Goal: Task Accomplishment & Management: Manage account settings

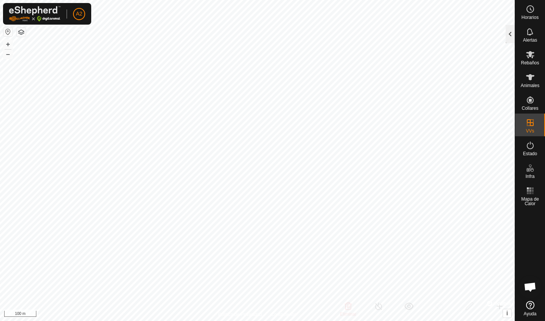
click at [509, 34] on div at bounding box center [510, 34] width 9 height 18
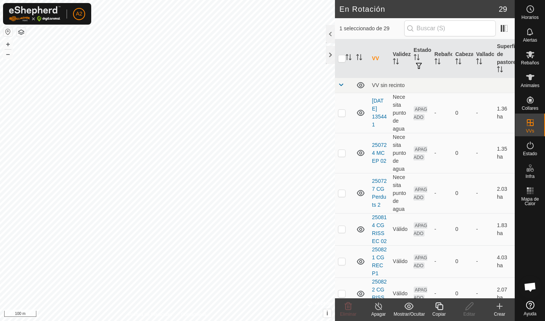
click at [441, 312] on div "Copiar" at bounding box center [439, 314] width 30 height 7
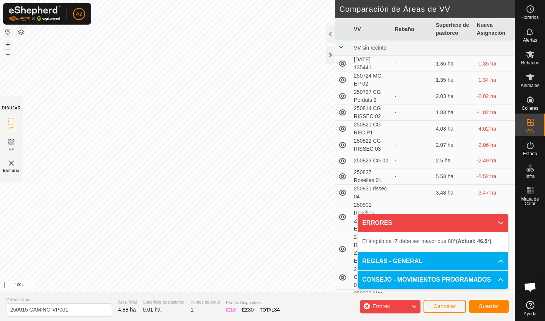
click at [11, 46] on button "+" at bounding box center [7, 44] width 9 height 9
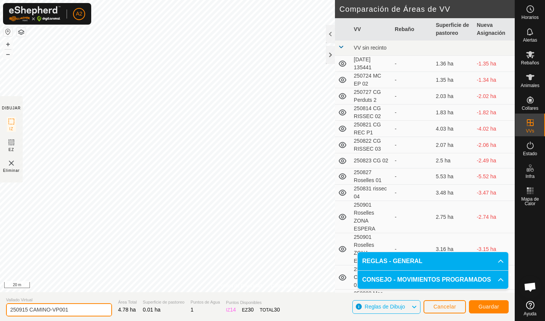
click at [77, 312] on input "250915 CAMINO-VP001" at bounding box center [59, 309] width 106 height 13
type input "250917 Rosselles 02"
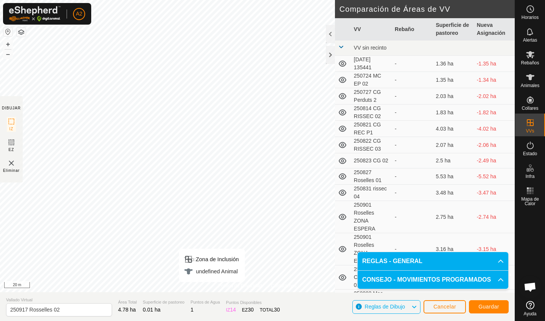
click at [495, 306] on span "Guardar" at bounding box center [489, 307] width 21 height 6
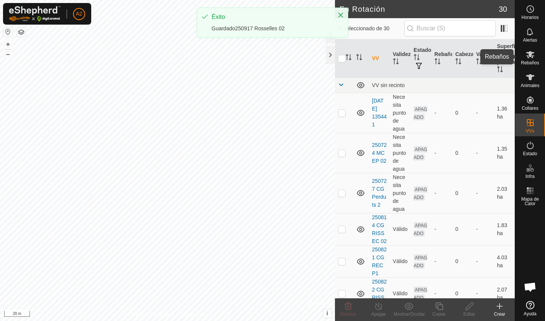
click at [531, 61] on span "Rebaños" at bounding box center [530, 63] width 18 height 5
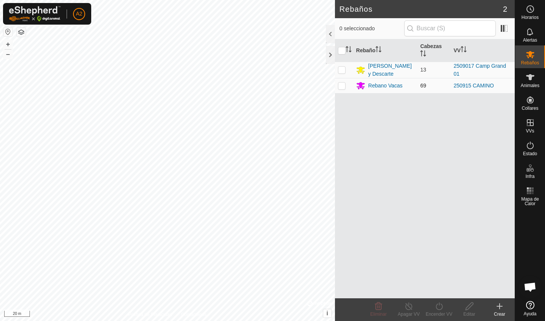
click at [340, 84] on p-checkbox at bounding box center [342, 86] width 8 height 6
checkbox input "true"
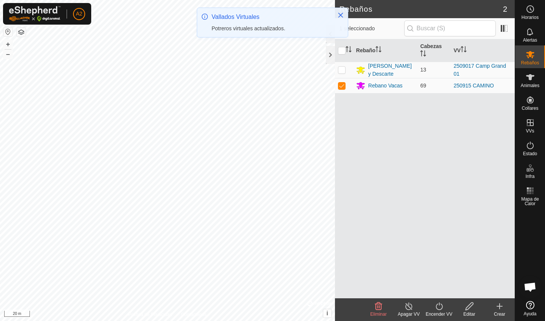
click at [433, 309] on turn-on-svg-icon at bounding box center [439, 306] width 30 height 9
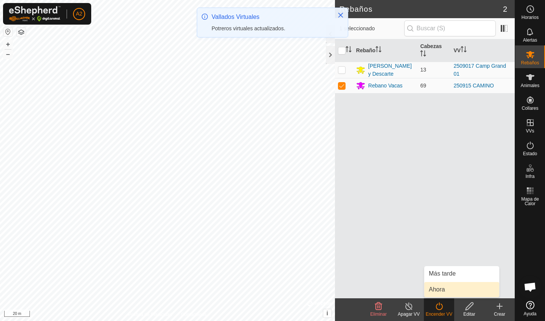
click at [444, 289] on link "Ahora" at bounding box center [461, 289] width 75 height 15
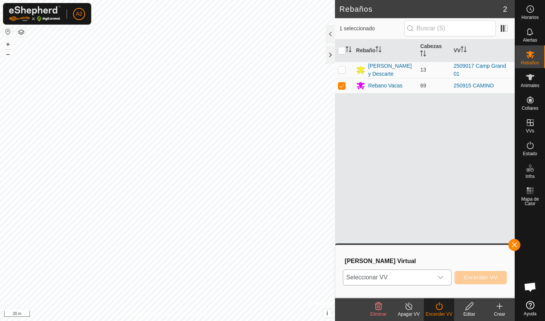
click at [412, 281] on span "Seleccionar VV" at bounding box center [388, 277] width 90 height 15
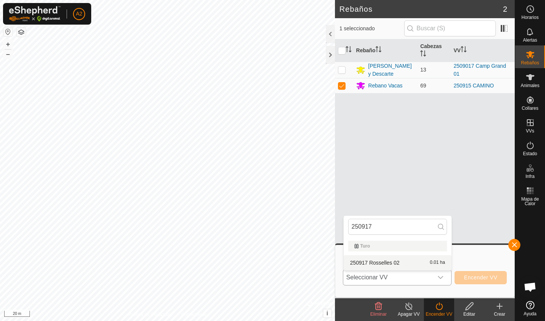
type input "250917"
click at [405, 267] on li "250917 Rosselles 02 0.01 ha" at bounding box center [398, 262] width 108 height 15
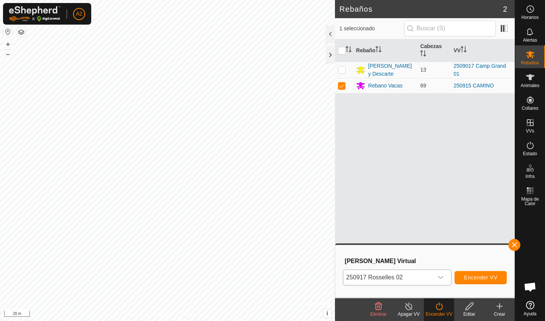
click at [468, 276] on span "Encender VV" at bounding box center [480, 278] width 33 height 6
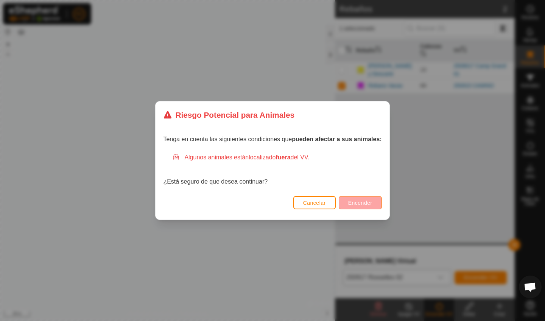
click at [361, 202] on span "Encender" at bounding box center [360, 203] width 24 height 6
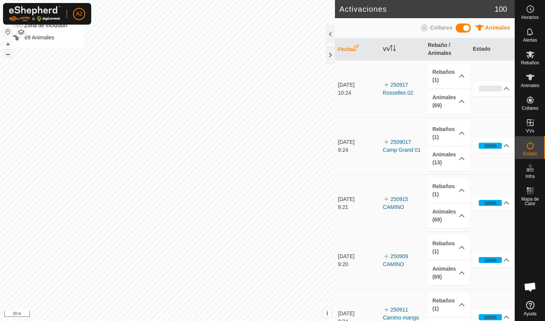
click at [9, 56] on button "–" at bounding box center [7, 54] width 9 height 9
click at [10, 43] on button "+" at bounding box center [7, 44] width 9 height 9
click at [7, 56] on button "–" at bounding box center [7, 54] width 9 height 9
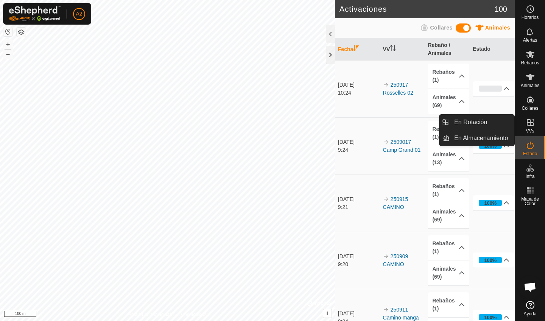
click at [532, 126] on icon at bounding box center [530, 122] width 9 height 9
click at [532, 131] on span "VVs" at bounding box center [530, 131] width 8 height 5
click at [495, 126] on link "En Rotación" at bounding box center [482, 122] width 65 height 15
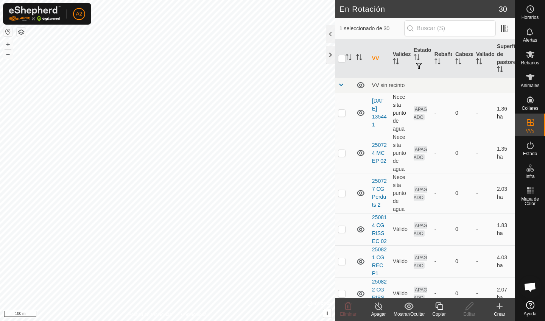
click at [344, 115] on p-checkbox at bounding box center [342, 113] width 8 height 6
checkbox input "false"
click at [342, 157] on td at bounding box center [344, 153] width 18 height 40
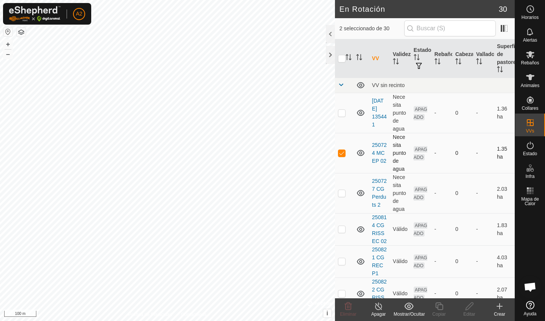
checkbox input "false"
click at [344, 198] on td at bounding box center [344, 193] width 18 height 40
checkbox input "false"
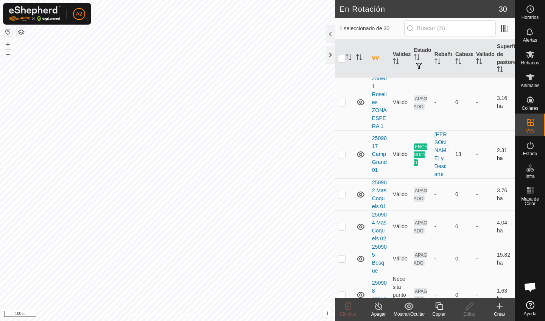
scroll to position [381, 0]
click at [342, 100] on p-checkbox at bounding box center [342, 102] width 8 height 6
click at [341, 102] on p-checkbox at bounding box center [342, 102] width 8 height 6
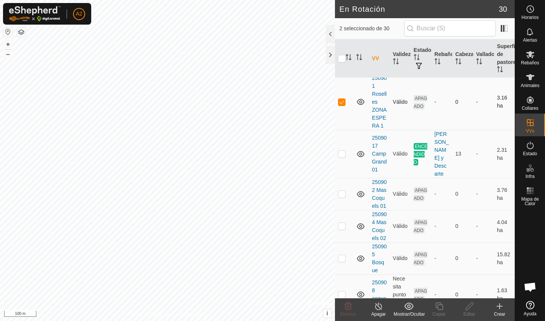
checkbox input "false"
click at [346, 101] on td at bounding box center [344, 102] width 18 height 56
click at [352, 311] on div "Eliminar" at bounding box center [348, 314] width 30 height 7
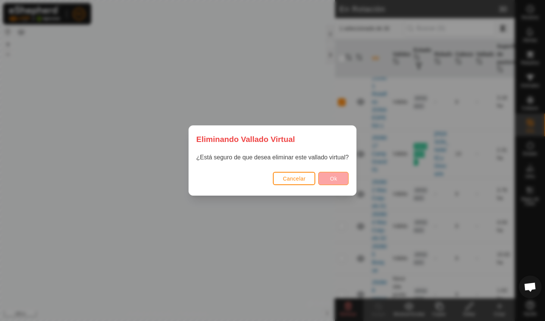
click at [334, 182] on button "Ok" at bounding box center [333, 178] width 30 height 13
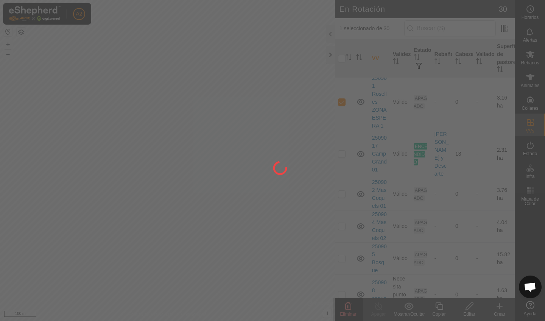
checkbox input "false"
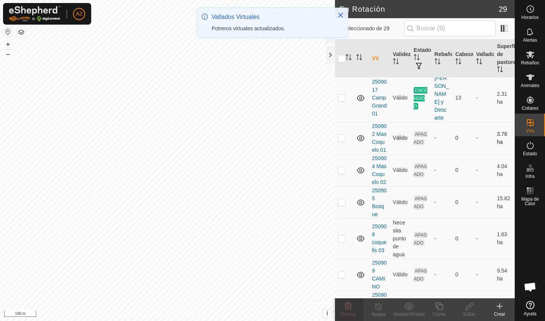
click at [342, 139] on p-checkbox at bounding box center [342, 138] width 8 height 6
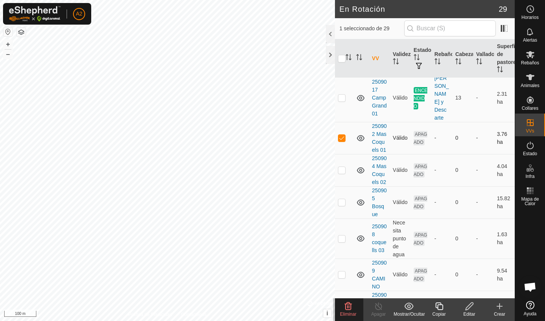
click at [342, 139] on p-checkbox at bounding box center [342, 138] width 8 height 6
checkbox input "false"
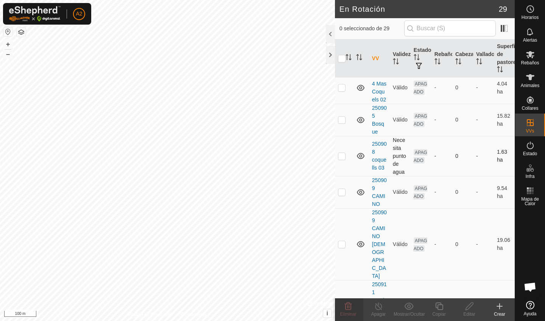
scroll to position [466, 0]
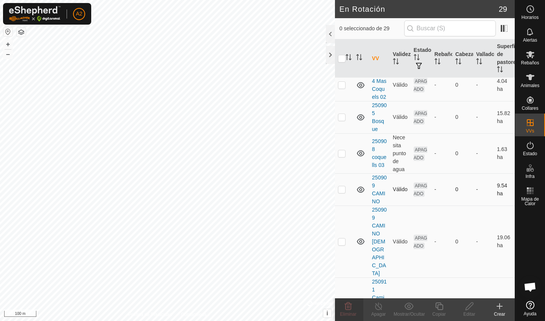
click at [343, 189] on p-checkbox at bounding box center [342, 189] width 8 height 6
click at [349, 307] on icon at bounding box center [348, 307] width 7 height 8
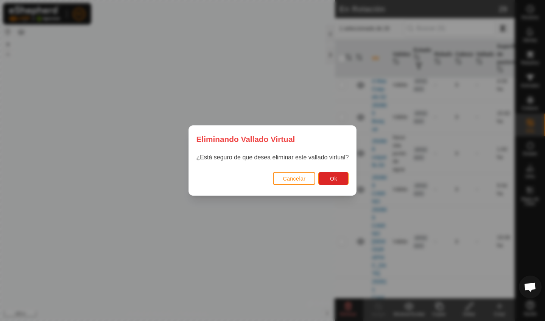
click at [292, 177] on span "Cancelar" at bounding box center [294, 179] width 23 height 6
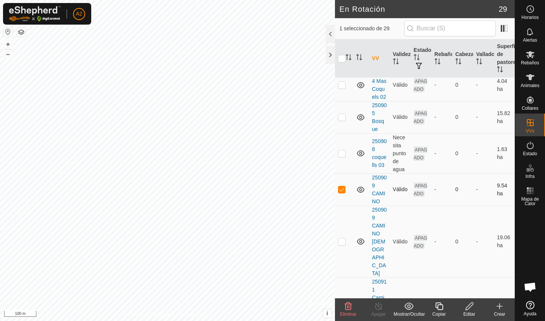
click at [342, 191] on p-checkbox at bounding box center [342, 189] width 8 height 6
checkbox input "false"
click at [343, 237] on td at bounding box center [344, 242] width 18 height 72
checkbox input "false"
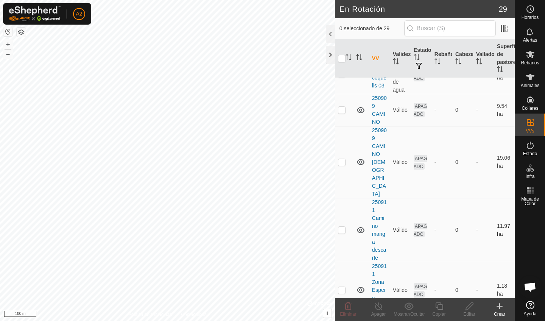
scroll to position [548, 0]
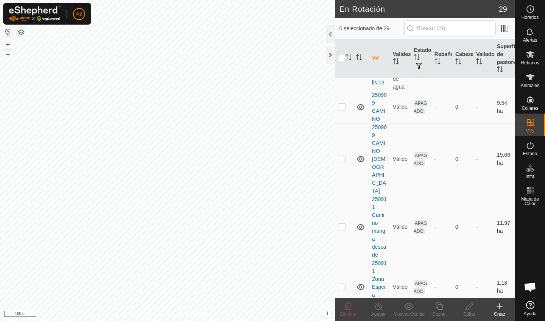
click at [337, 207] on td at bounding box center [344, 227] width 18 height 64
click at [345, 309] on icon at bounding box center [348, 307] width 7 height 8
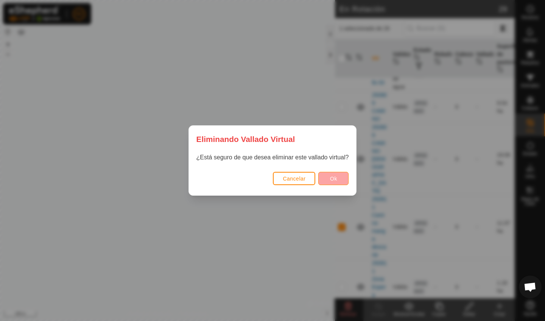
click at [325, 177] on button "Ok" at bounding box center [333, 178] width 30 height 13
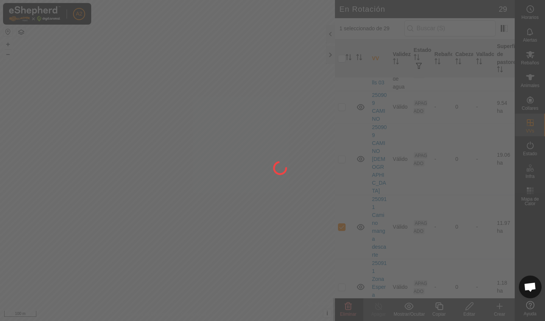
checkbox input "false"
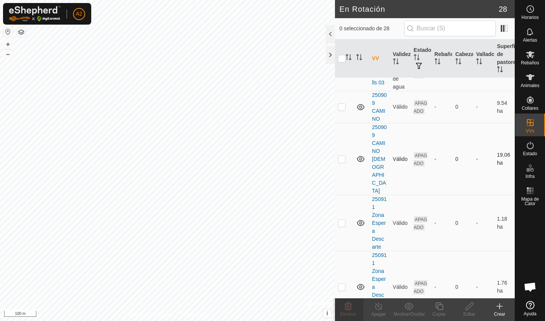
click at [346, 152] on td at bounding box center [344, 159] width 18 height 72
checkbox input "false"
click at [343, 220] on p-checkbox at bounding box center [342, 223] width 8 height 6
checkbox input "true"
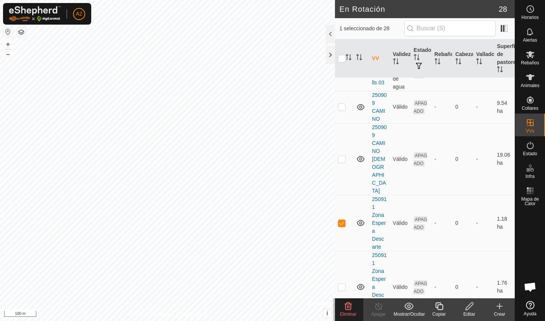
click at [354, 311] on div "Eliminar" at bounding box center [348, 314] width 30 height 7
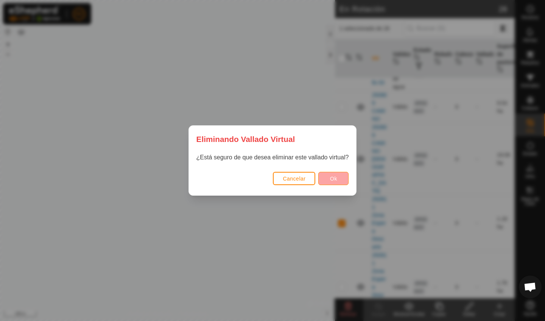
click at [330, 175] on button "Ok" at bounding box center [333, 178] width 30 height 13
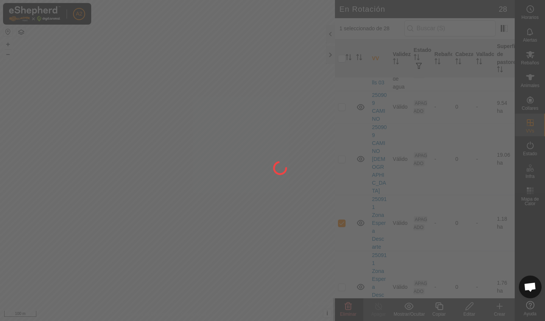
checkbox input "false"
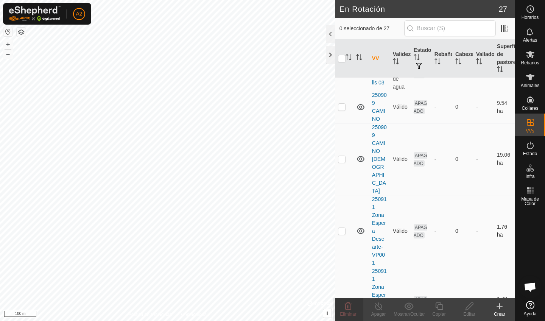
click at [341, 218] on td at bounding box center [344, 231] width 18 height 72
checkbox input "true"
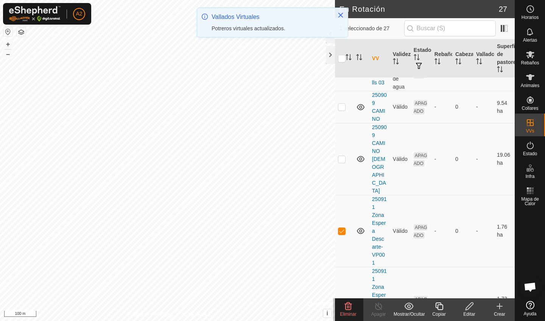
click at [341, 218] on td at bounding box center [344, 231] width 18 height 72
click at [351, 313] on span "Eliminar" at bounding box center [348, 314] width 16 height 5
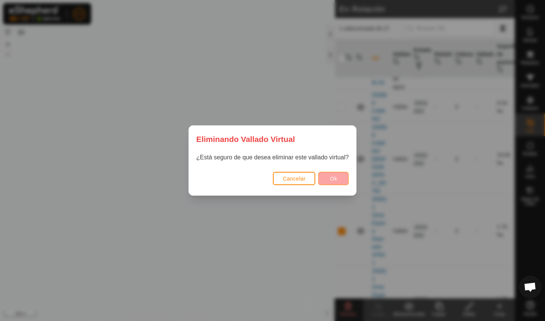
click at [326, 184] on button "Ok" at bounding box center [333, 178] width 30 height 13
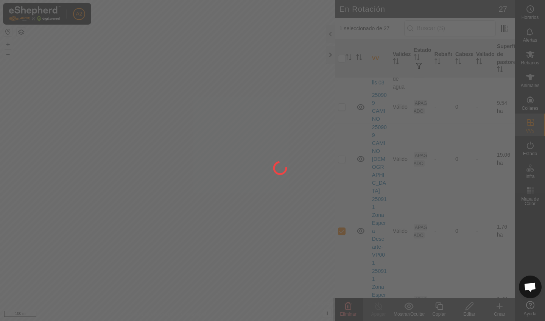
checkbox input "false"
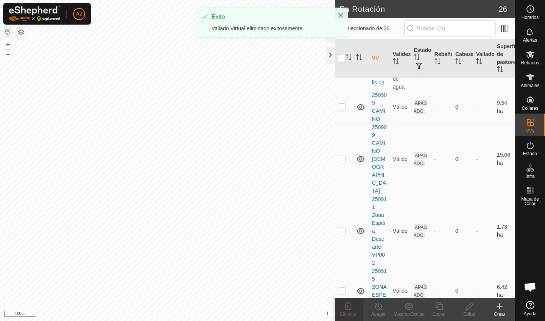
click at [342, 228] on p-checkbox at bounding box center [342, 231] width 8 height 6
checkbox input "true"
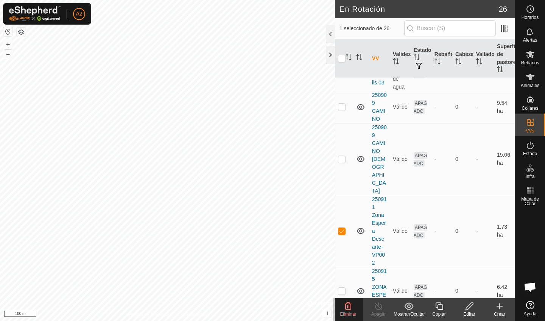
click at [348, 306] on icon at bounding box center [348, 307] width 7 height 8
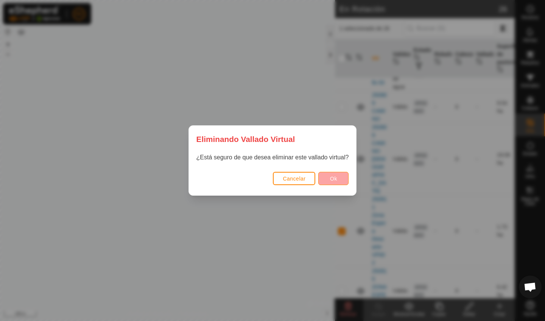
click at [335, 179] on span "Ok" at bounding box center [333, 179] width 7 height 6
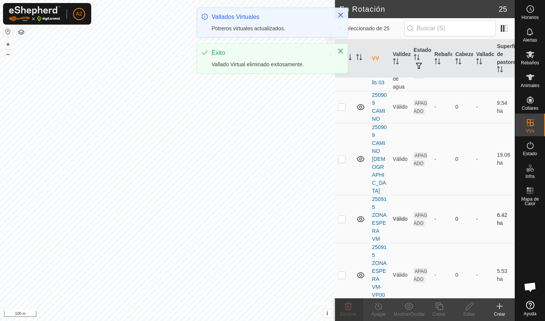
click at [342, 217] on td at bounding box center [344, 219] width 18 height 48
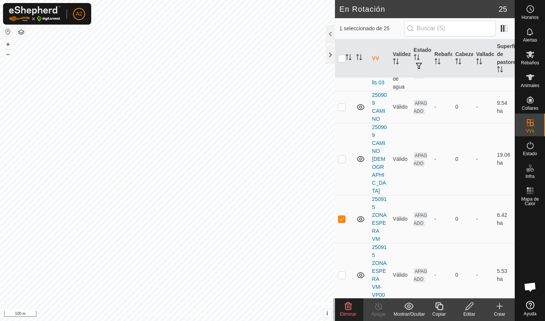
click at [353, 311] on div "Eliminar" at bounding box center [348, 314] width 30 height 7
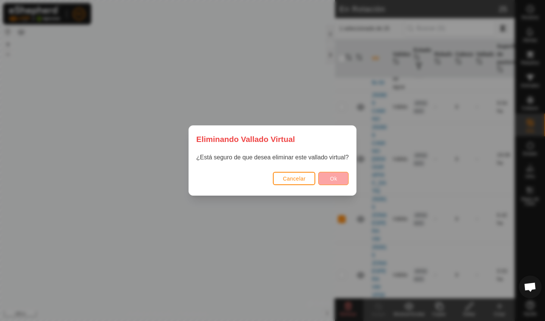
click at [331, 174] on button "Ok" at bounding box center [333, 178] width 30 height 13
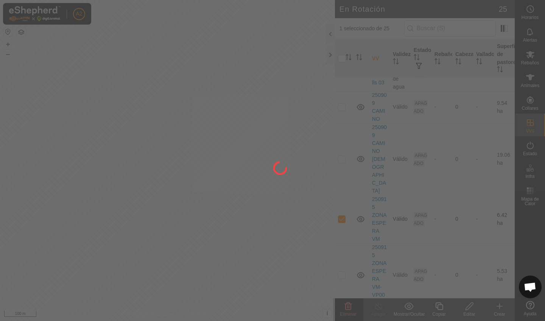
checkbox input "false"
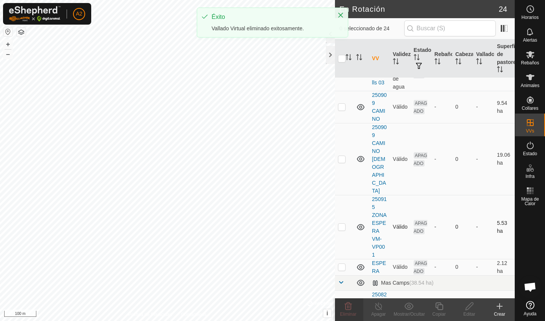
click at [341, 207] on td at bounding box center [344, 227] width 18 height 64
checkbox input "true"
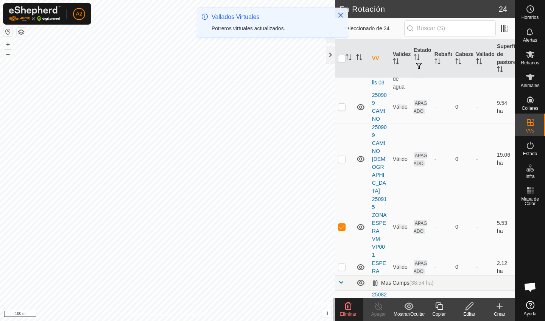
click at [349, 314] on span "Eliminar" at bounding box center [348, 314] width 16 height 5
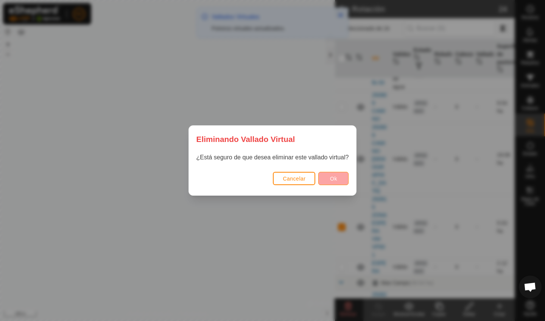
click at [324, 172] on button "Ok" at bounding box center [333, 178] width 30 height 13
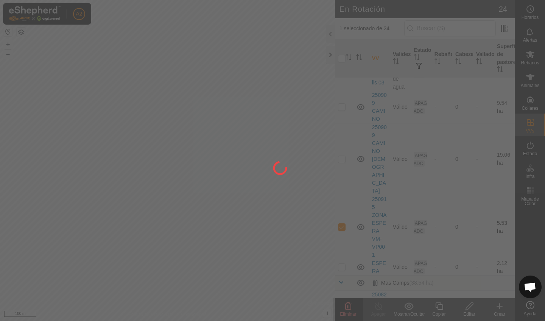
checkbox input "false"
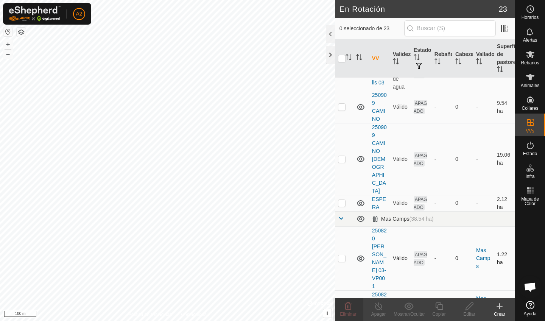
click at [343, 239] on td at bounding box center [344, 258] width 18 height 64
checkbox input "false"
click at [342, 303] on p-checkbox at bounding box center [342, 306] width 8 height 6
checkbox input "true"
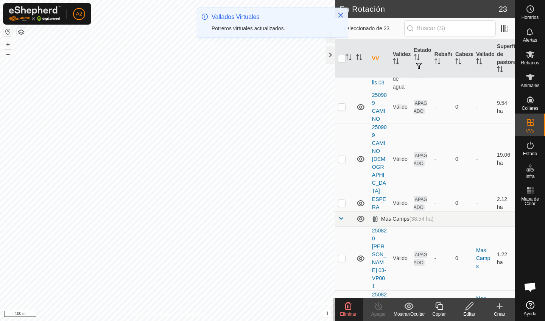
click at [342, 303] on p-checkbox at bounding box center [342, 306] width 8 height 6
checkbox input "false"
click at [343, 156] on p-checkbox at bounding box center [342, 159] width 8 height 6
checkbox input "false"
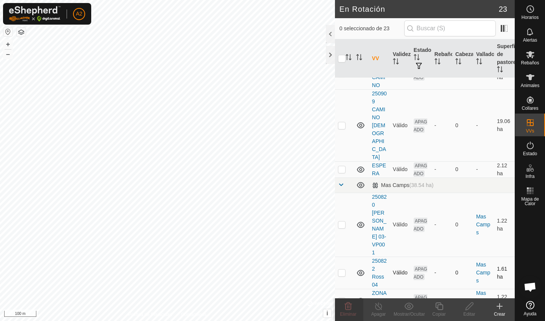
scroll to position [583, 0]
click at [344, 256] on td at bounding box center [344, 272] width 18 height 32
checkbox input "false"
click at [345, 297] on p-checkbox at bounding box center [342, 300] width 8 height 6
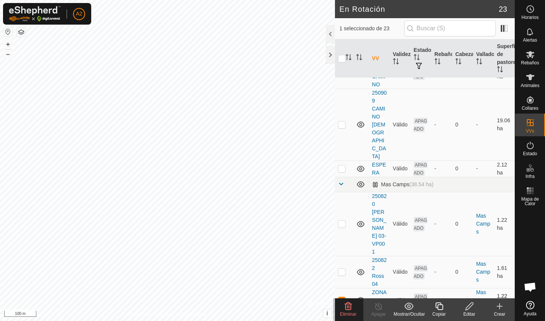
click at [345, 297] on p-checkbox at bounding box center [342, 300] width 8 height 6
click at [348, 307] on icon at bounding box center [348, 306] width 9 height 9
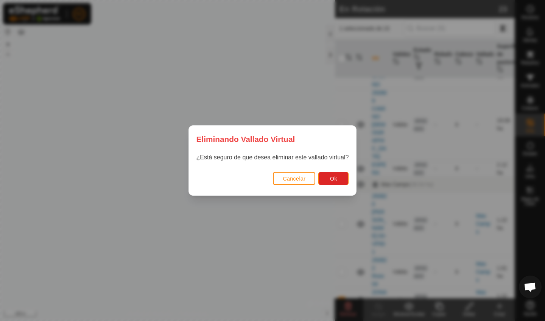
click at [331, 170] on div "Cancelar Ok" at bounding box center [273, 183] width 168 height 26
click at [330, 176] on span "Ok" at bounding box center [333, 179] width 7 height 6
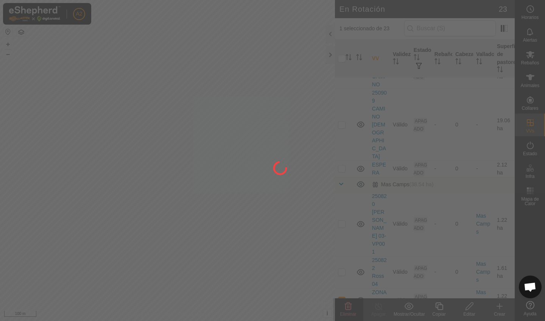
checkbox input "false"
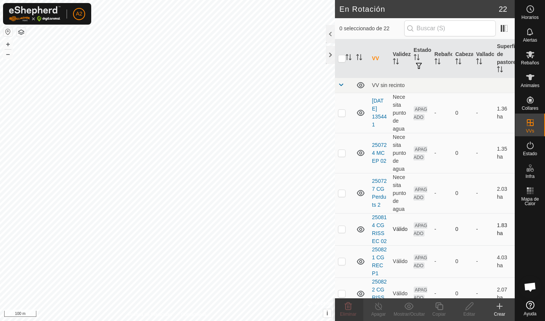
scroll to position [0, 0]
checkbox input "true"
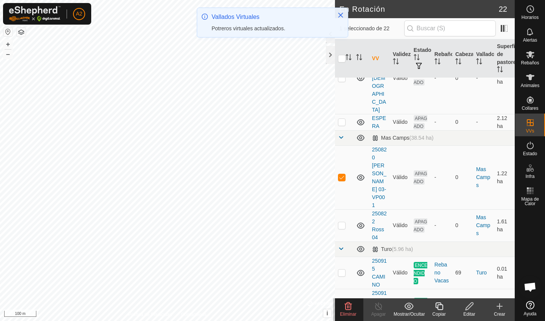
scroll to position [629, 0]
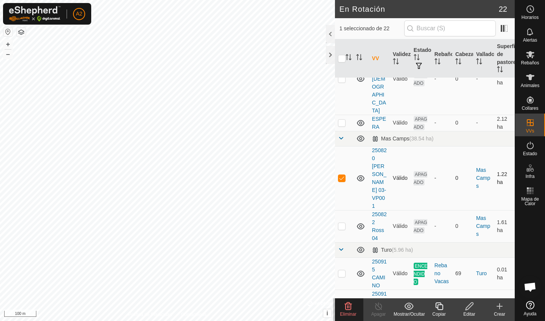
click at [342, 175] on p-checkbox at bounding box center [342, 178] width 8 height 6
checkbox input "false"
click at [339, 210] on td at bounding box center [344, 226] width 18 height 32
checkbox input "false"
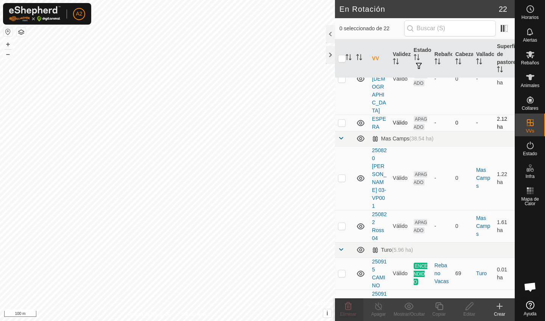
click at [344, 120] on p-checkbox at bounding box center [342, 123] width 8 height 6
click at [351, 310] on icon at bounding box center [348, 307] width 7 height 8
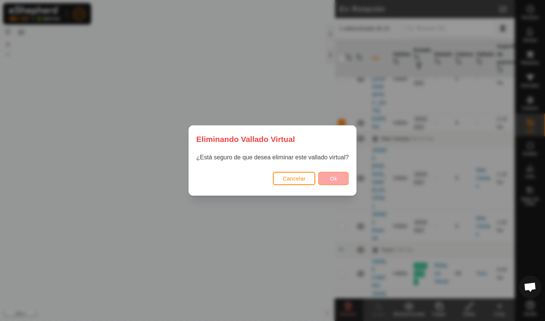
click at [320, 182] on button "Ok" at bounding box center [333, 178] width 30 height 13
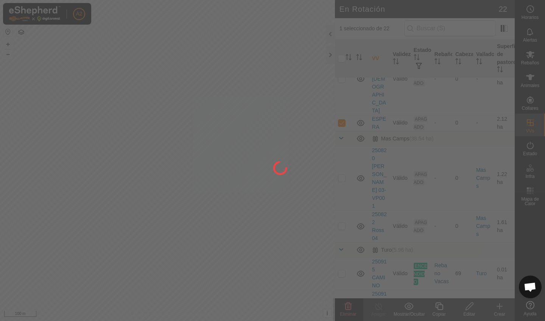
checkbox input "false"
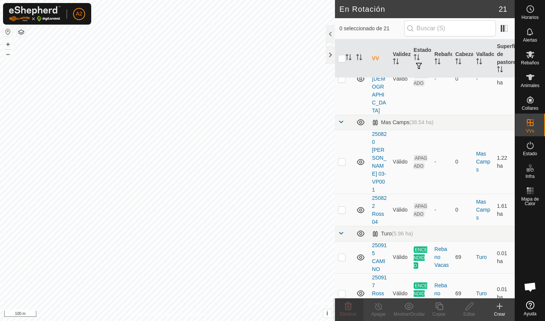
checkbox input "true"
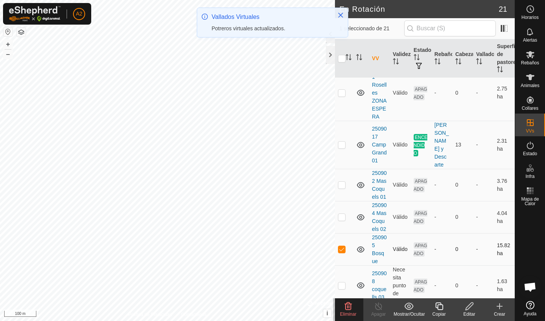
scroll to position [333, 0]
click at [355, 312] on span "Eliminar" at bounding box center [348, 314] width 16 height 5
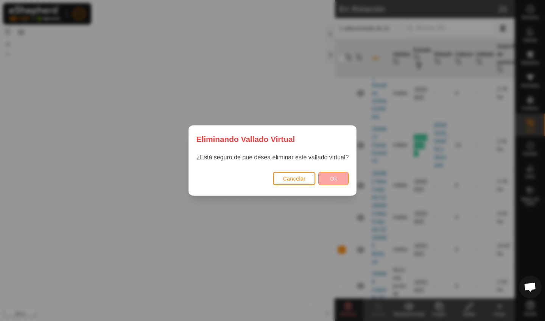
click at [332, 179] on span "Ok" at bounding box center [333, 179] width 7 height 6
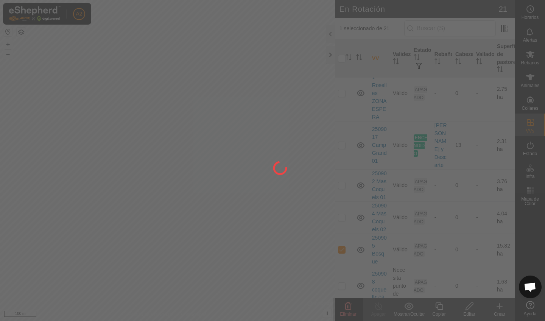
checkbox input "false"
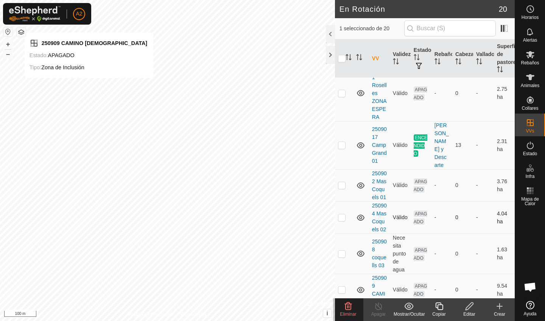
checkbox input "false"
checkbox input "true"
checkbox input "false"
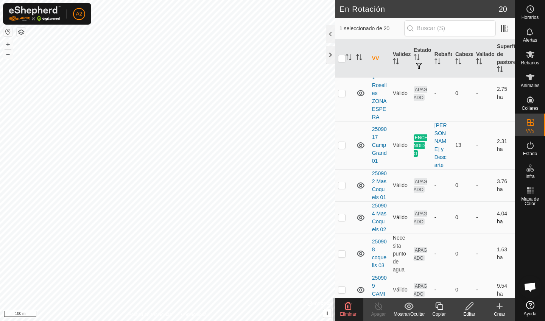
checkbox input "true"
checkbox input "false"
checkbox input "true"
checkbox input "false"
click at [347, 308] on icon at bounding box center [348, 306] width 9 height 9
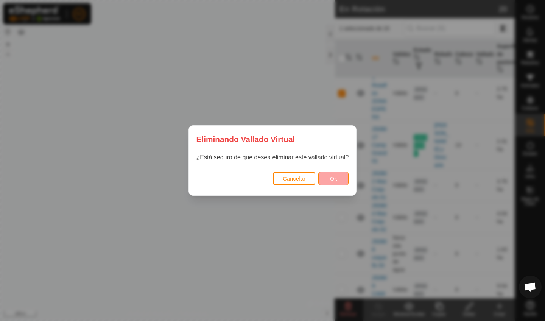
click at [328, 182] on button "Ok" at bounding box center [333, 178] width 30 height 13
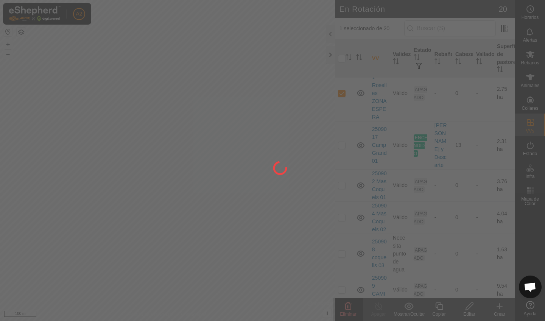
checkbox input "false"
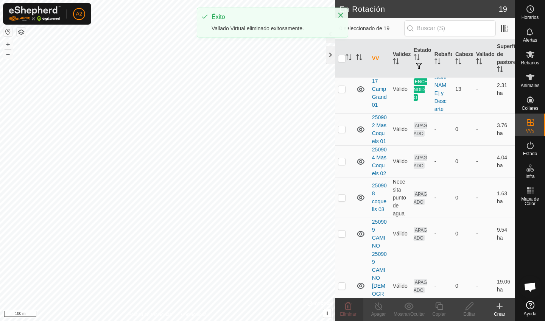
checkbox input "true"
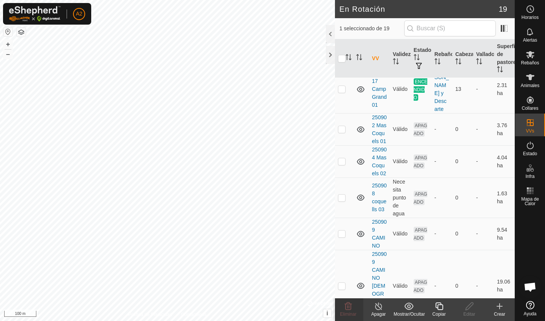
checkbox input "true"
checkbox input "false"
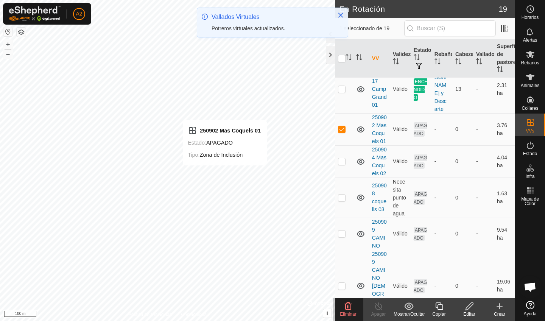
checkbox input "false"
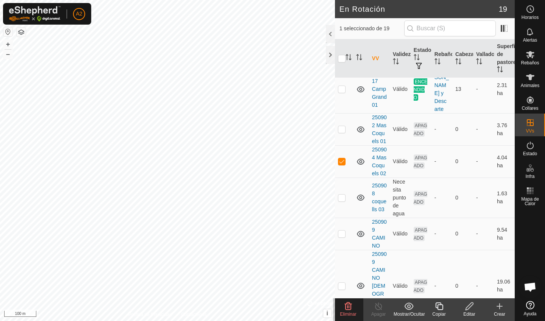
checkbox input "false"
click at [349, 311] on div "Eliminar" at bounding box center [348, 314] width 30 height 7
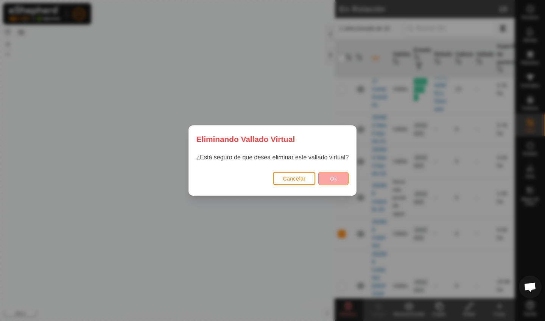
click at [338, 173] on button "Ok" at bounding box center [333, 178] width 30 height 13
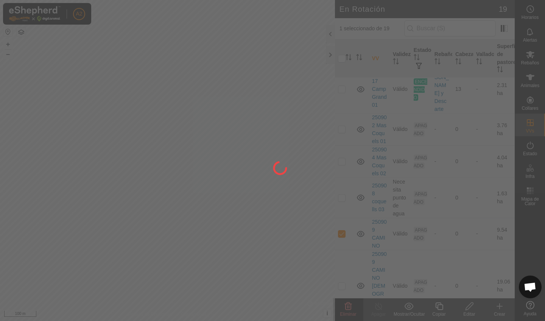
checkbox input "false"
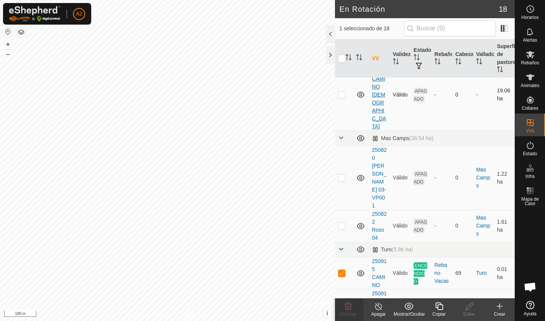
scroll to position [492, 0]
click at [380, 314] on div "Apagar" at bounding box center [378, 314] width 30 height 7
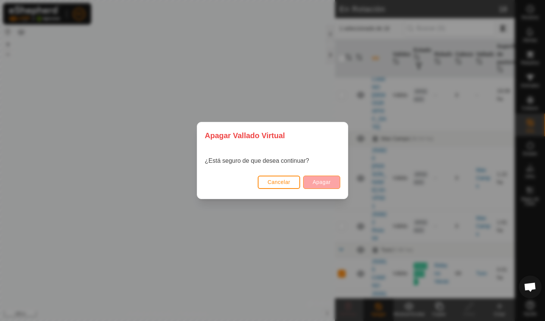
click at [334, 179] on button "Apagar" at bounding box center [321, 182] width 37 height 13
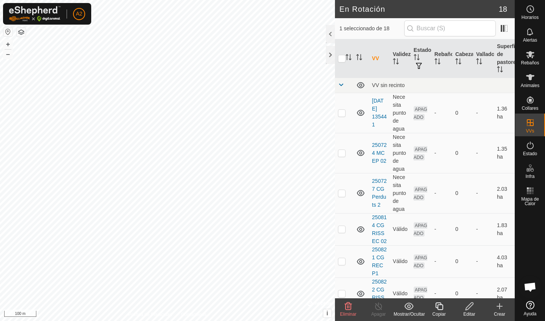
click at [355, 315] on span "Eliminar" at bounding box center [348, 314] width 16 height 5
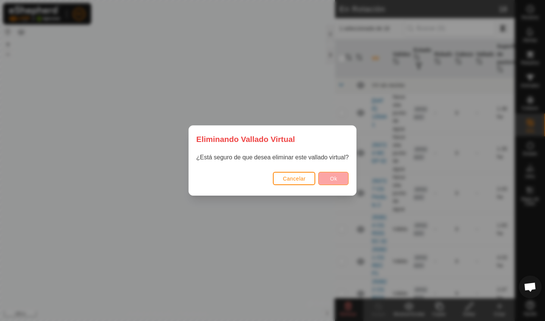
click at [322, 183] on button "Ok" at bounding box center [333, 178] width 30 height 13
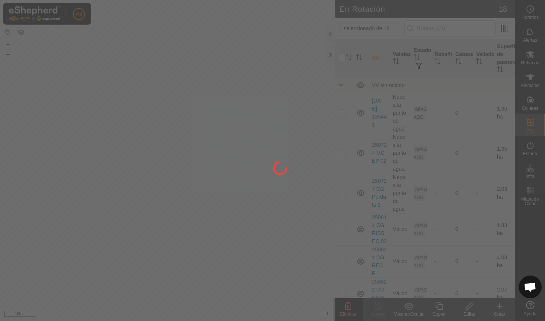
checkbox input "false"
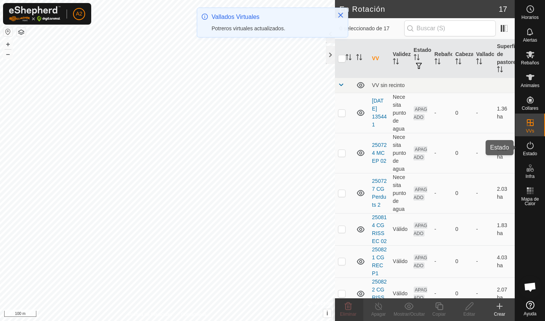
click at [528, 153] on span "Estado" at bounding box center [530, 153] width 14 height 5
